Goal: Information Seeking & Learning: Learn about a topic

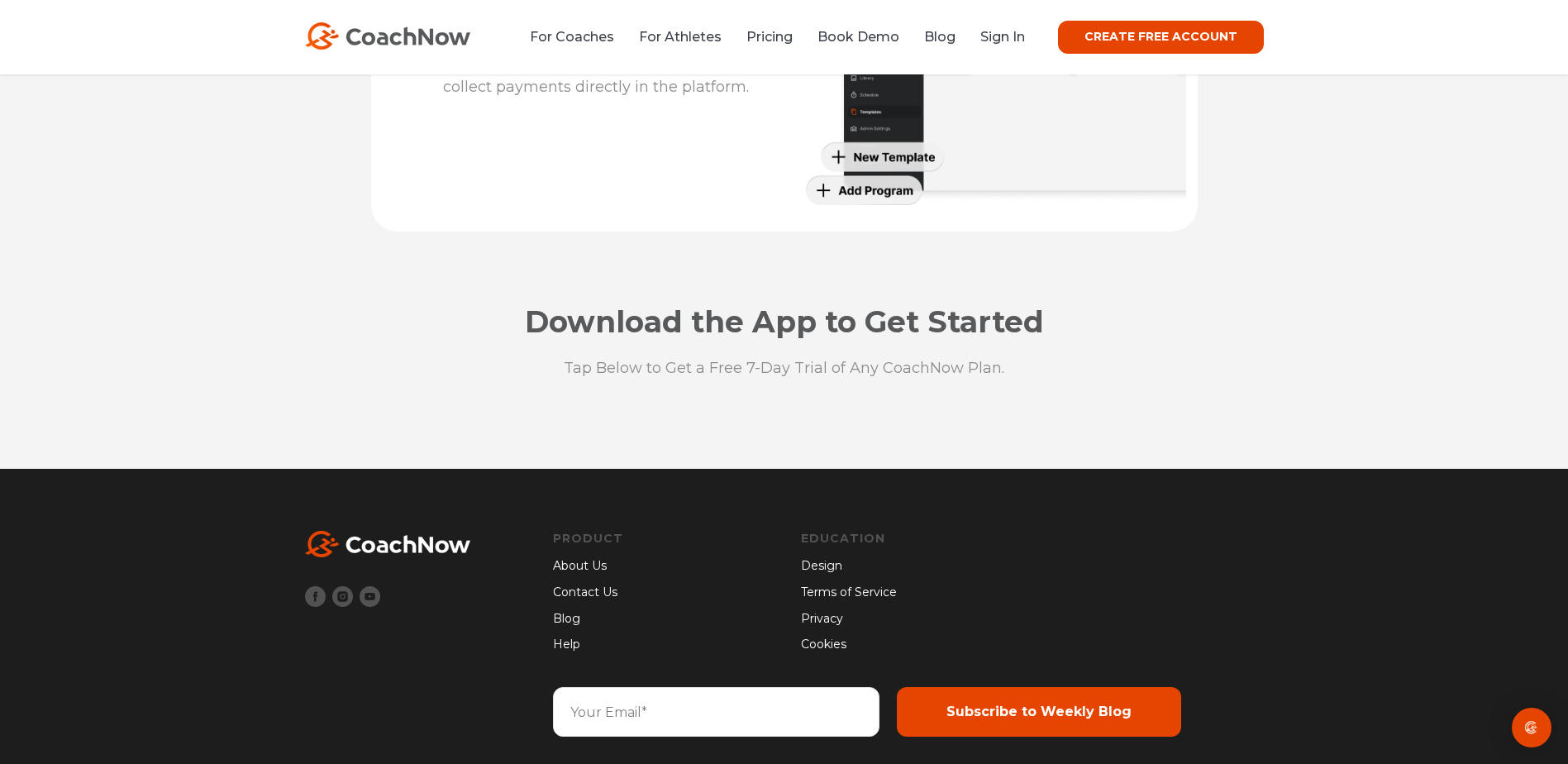
scroll to position [4346, 0]
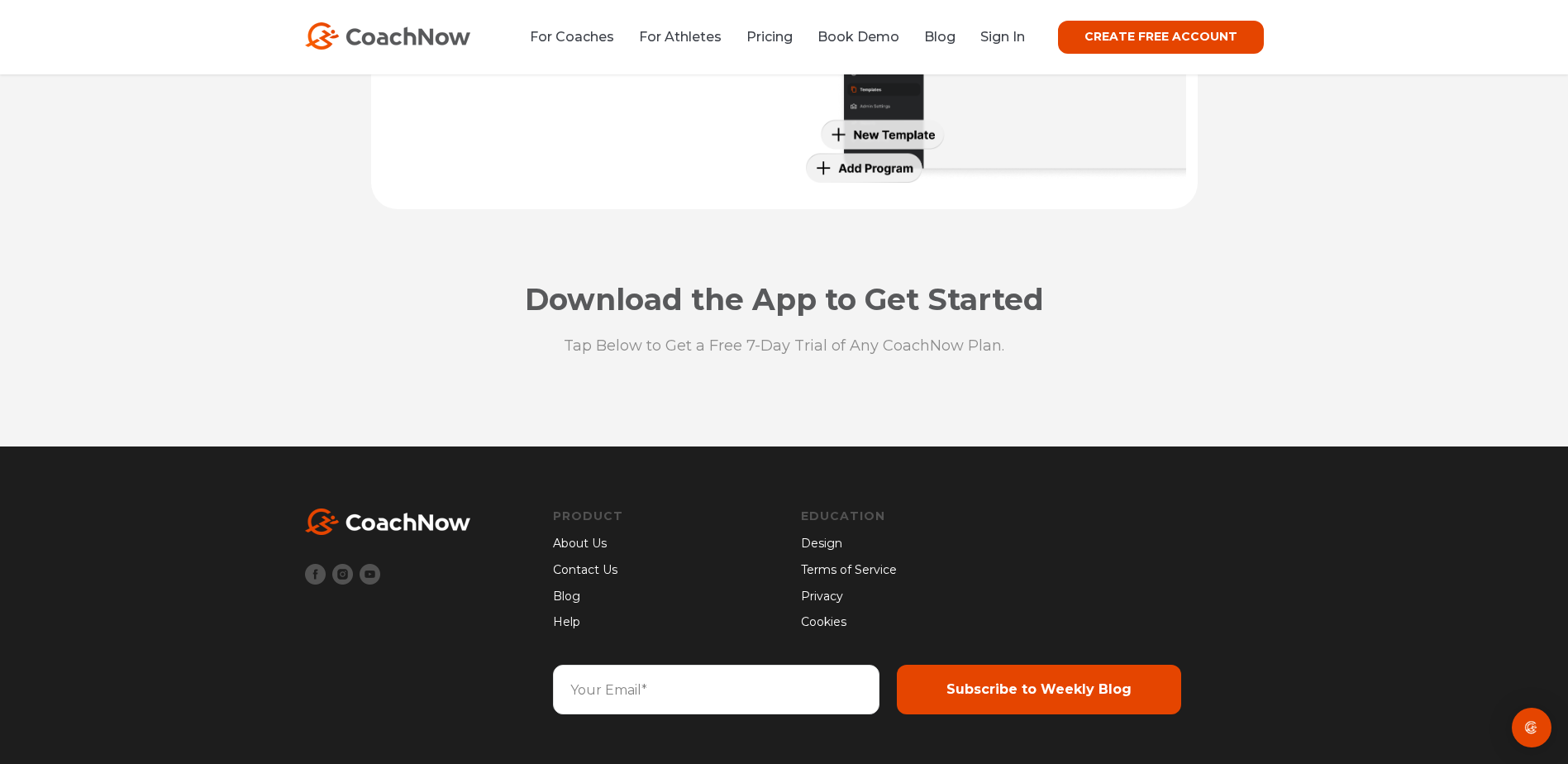
click at [830, 545] on link "Design" at bounding box center [908, 545] width 215 height 19
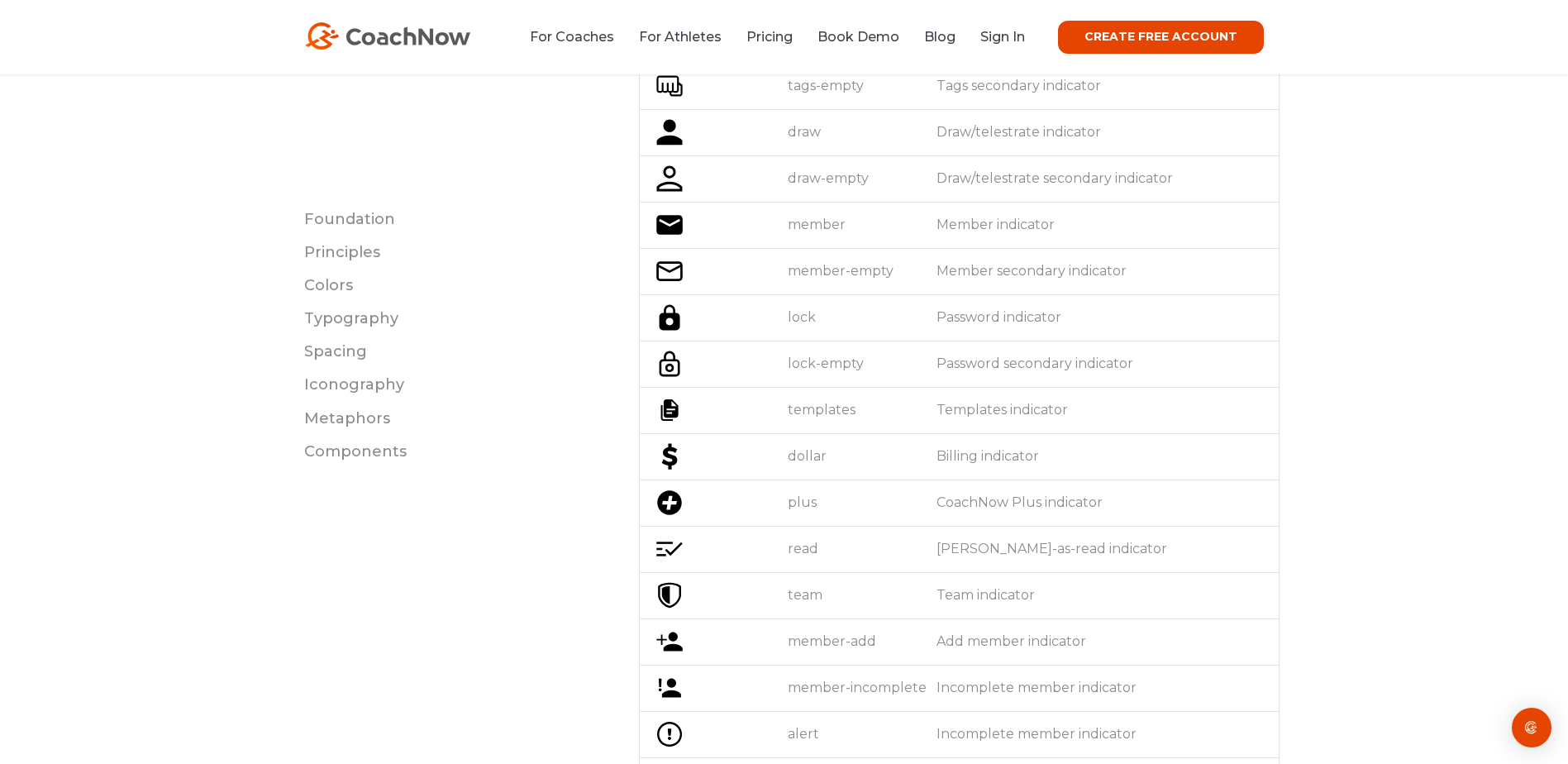
scroll to position [5624, 0]
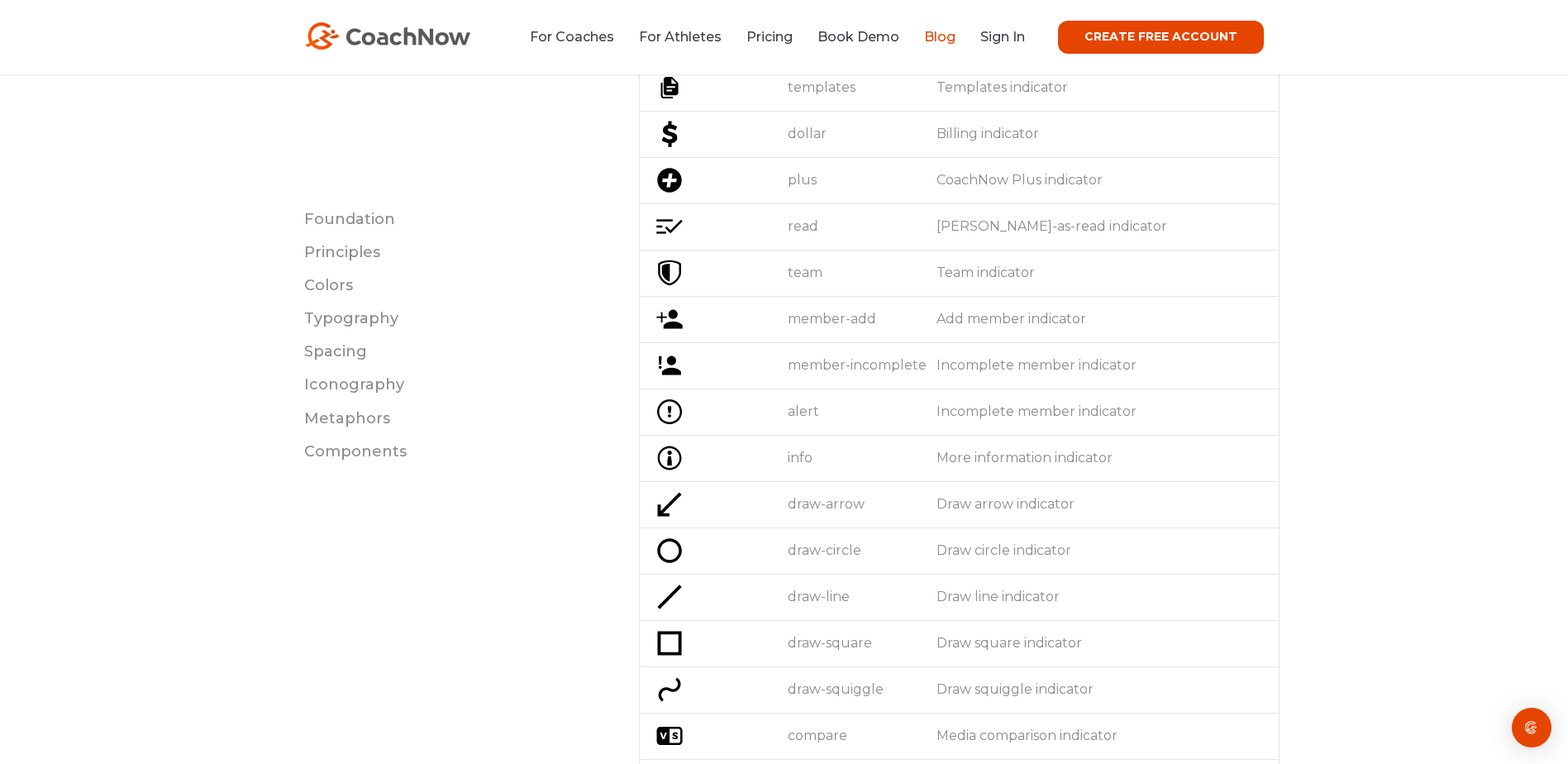
click at [956, 33] on link "Blog" at bounding box center [940, 36] width 32 height 16
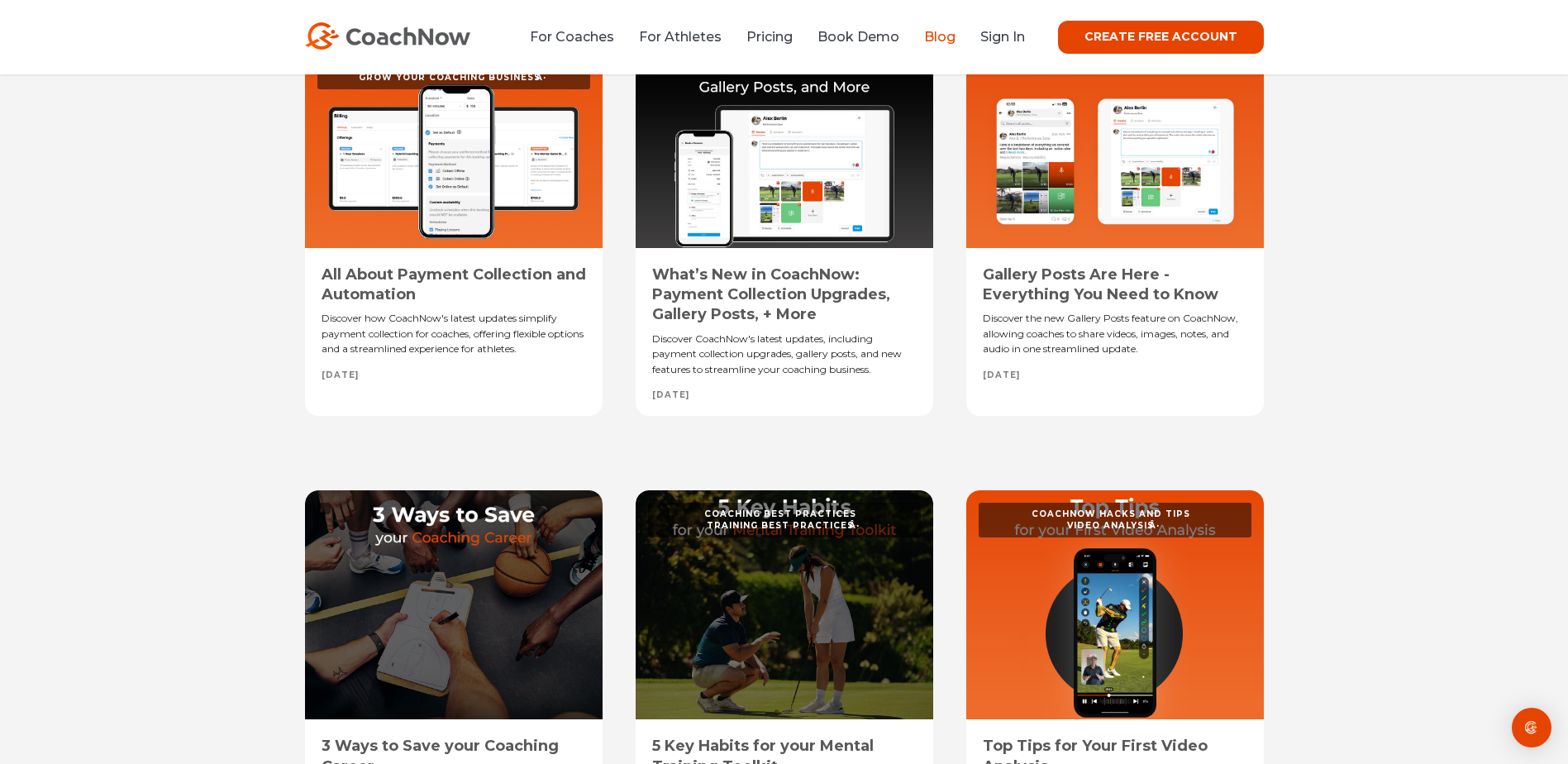
scroll to position [662, 0]
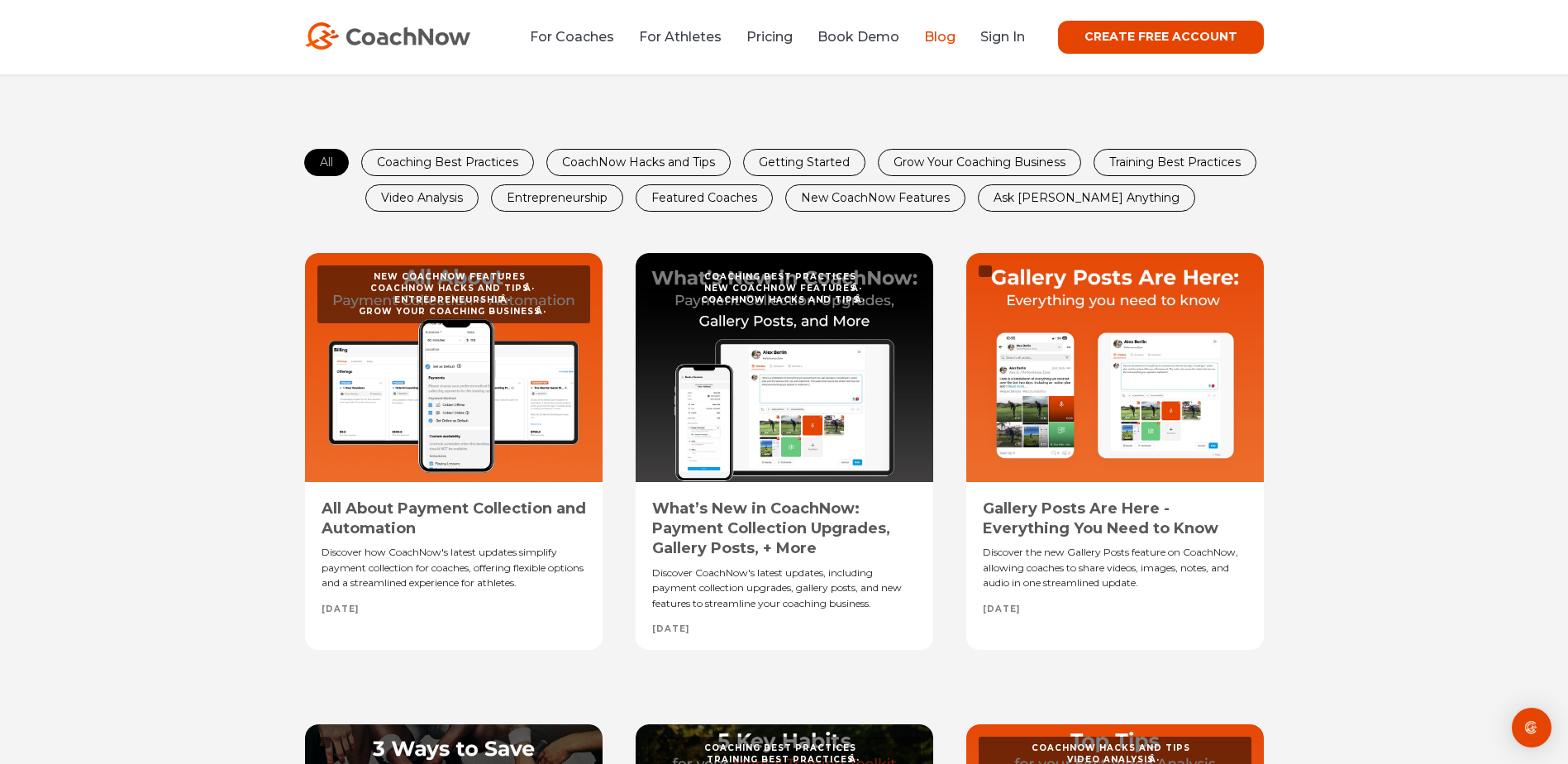
click at [435, 464] on div at bounding box center [453, 367] width 297 height 229
click at [454, 380] on div at bounding box center [453, 367] width 297 height 229
click at [424, 517] on div "All About Payment Collection and Automation" at bounding box center [453, 520] width 265 height 41
click at [439, 570] on div "Discover how CoachNow's latest updates simplify payment collection for coaches,…" at bounding box center [453, 568] width 265 height 46
click at [493, 286] on span "CoachNow Hacks and Tips" at bounding box center [450, 288] width 159 height 11
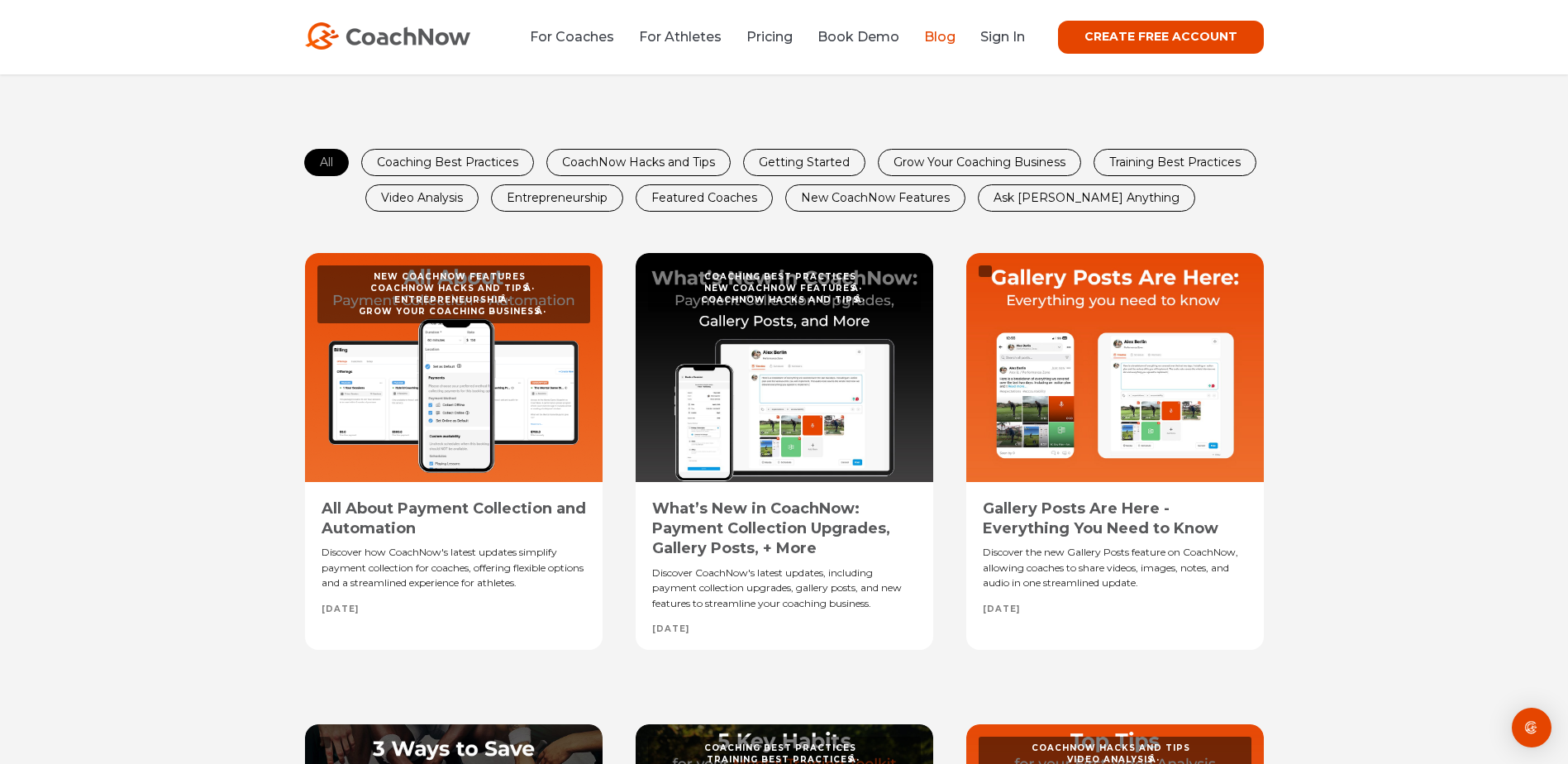
click at [493, 286] on span "CoachNow Hacks and Tips" at bounding box center [450, 288] width 159 height 11
drag, startPoint x: 493, startPoint y: 286, endPoint x: 447, endPoint y: 310, distance: 51.9
click at [447, 310] on span "Grow Your Coaching Business" at bounding box center [450, 311] width 182 height 11
click at [463, 331] on div at bounding box center [453, 367] width 297 height 229
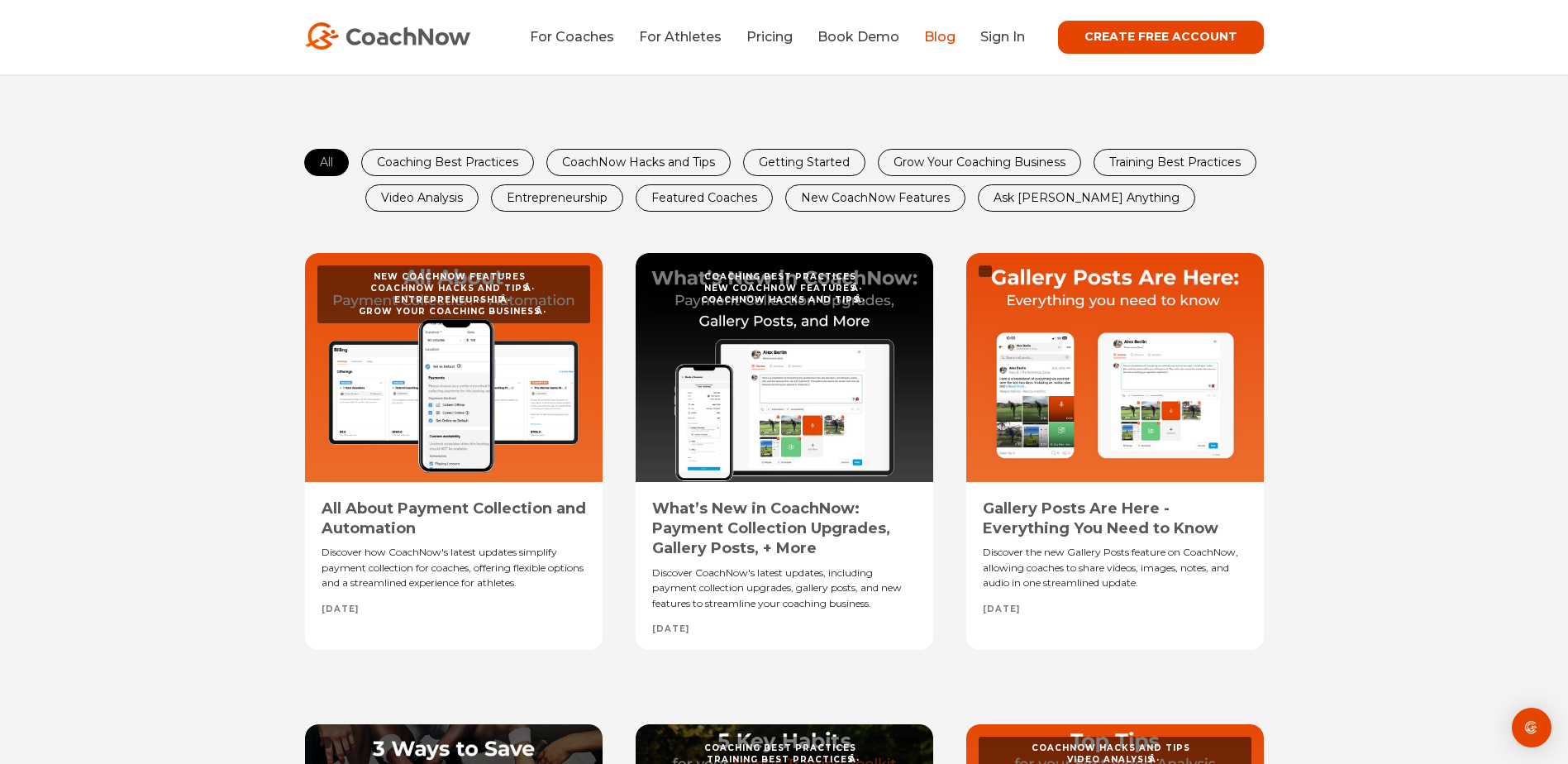
click at [424, 436] on div at bounding box center [453, 367] width 297 height 229
click at [416, 507] on link "All About Payment Collection and Automation" at bounding box center [453, 518] width 265 height 38
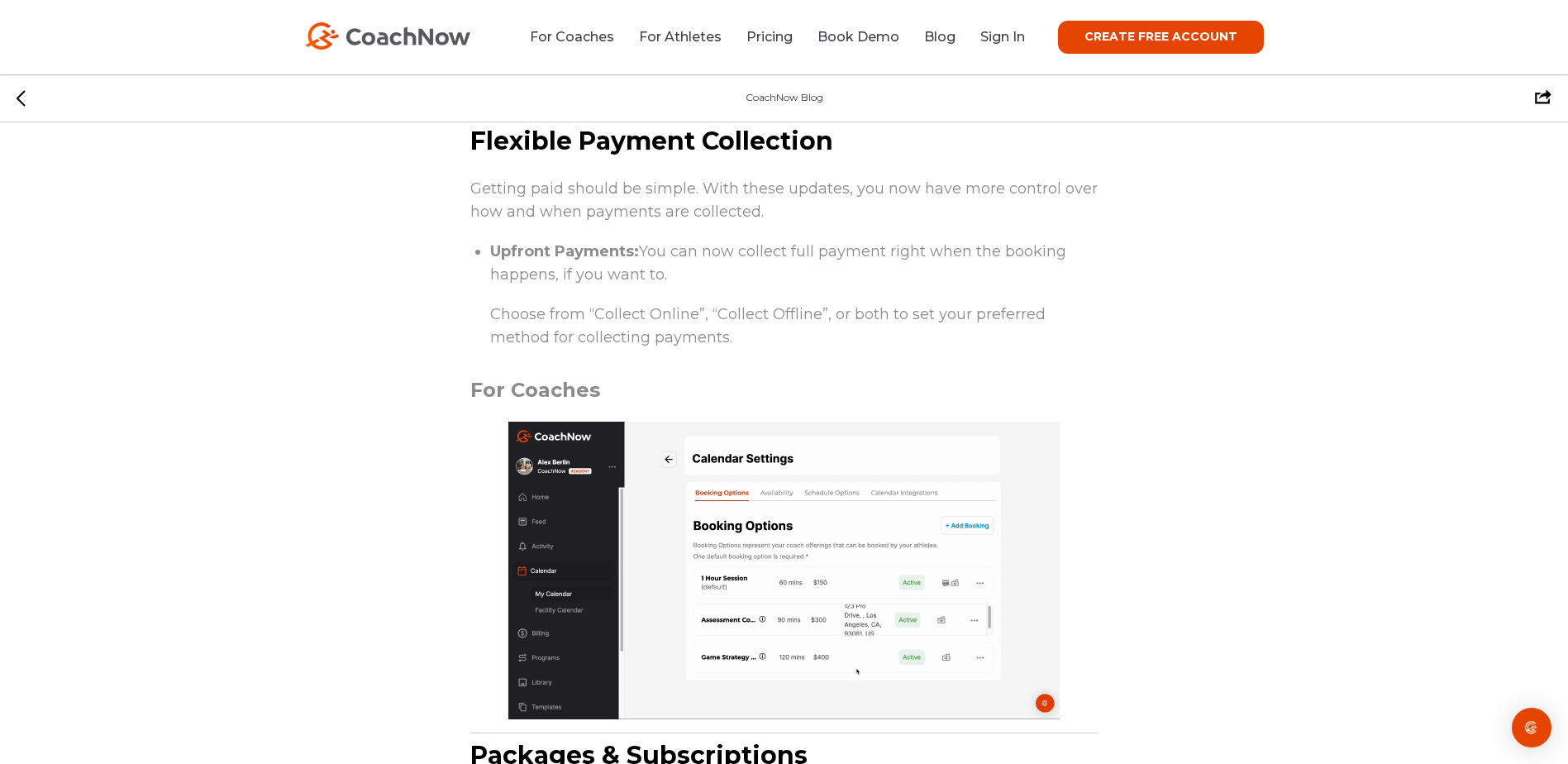
scroll to position [1324, 0]
